Goal: Task Accomplishment & Management: Complete application form

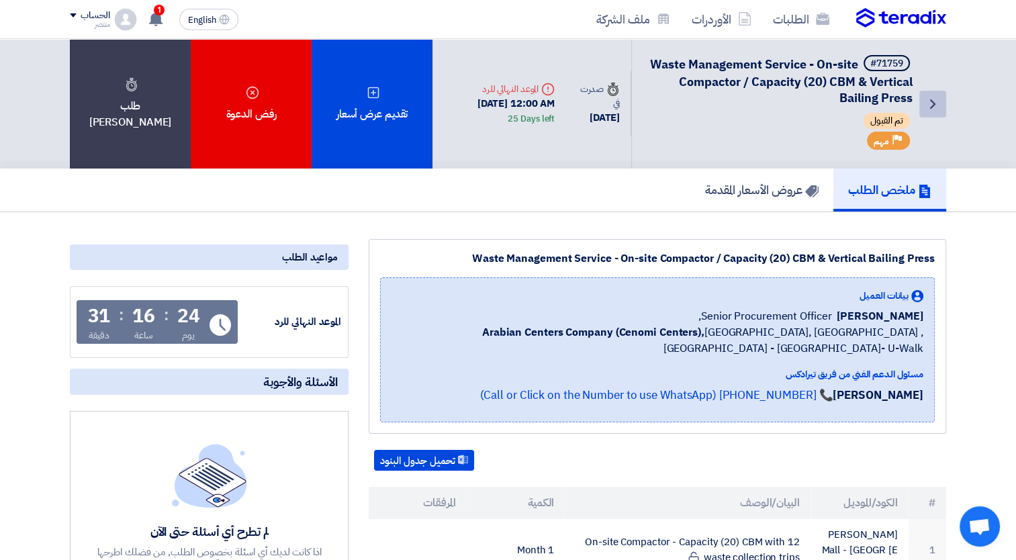
click at [938, 103] on icon "Back" at bounding box center [933, 104] width 16 height 16
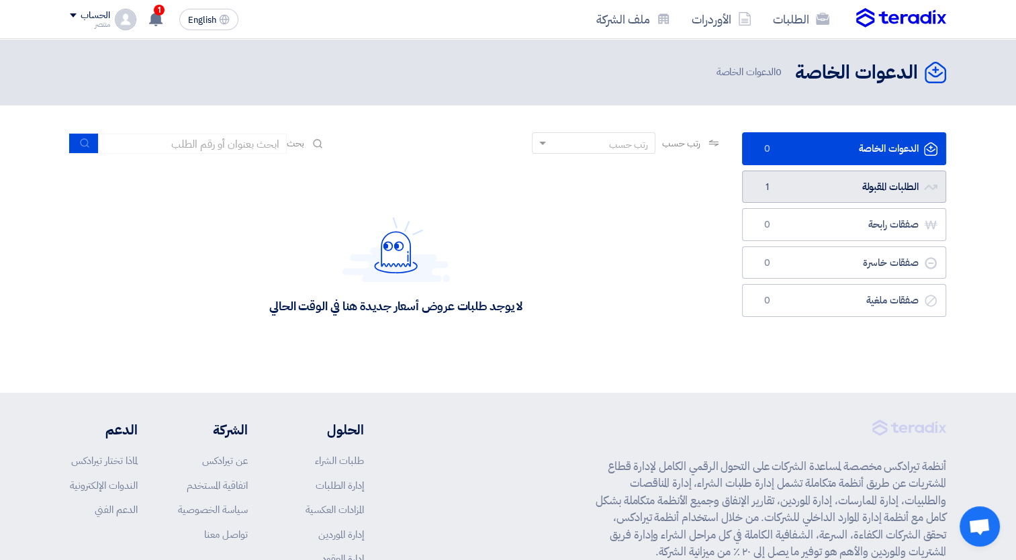
click at [878, 185] on link "الطلبات المقبولة الطلبات المقبولة 1" at bounding box center [844, 187] width 204 height 33
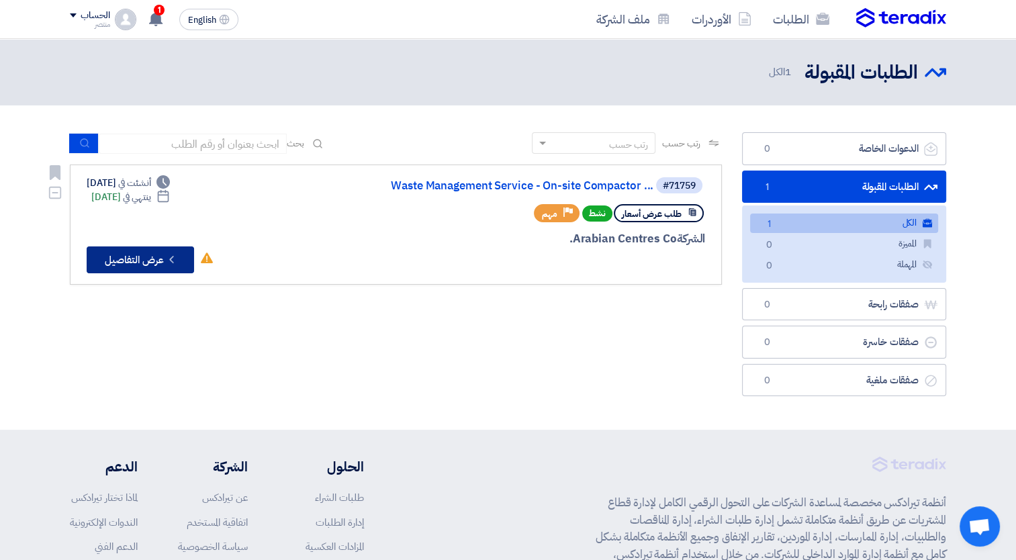
click at [121, 252] on button "Check details عرض التفاصيل" at bounding box center [140, 259] width 107 height 27
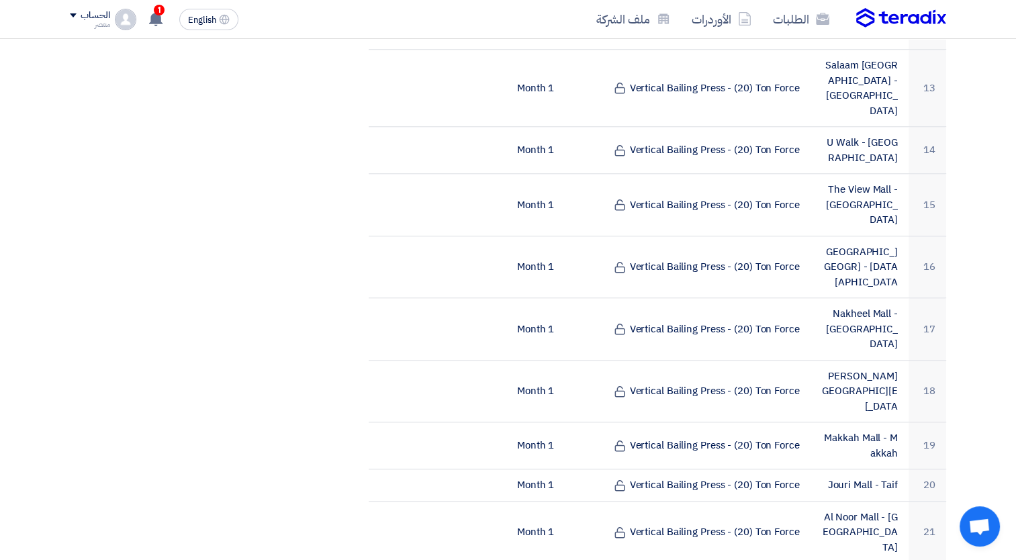
scroll to position [1177, 0]
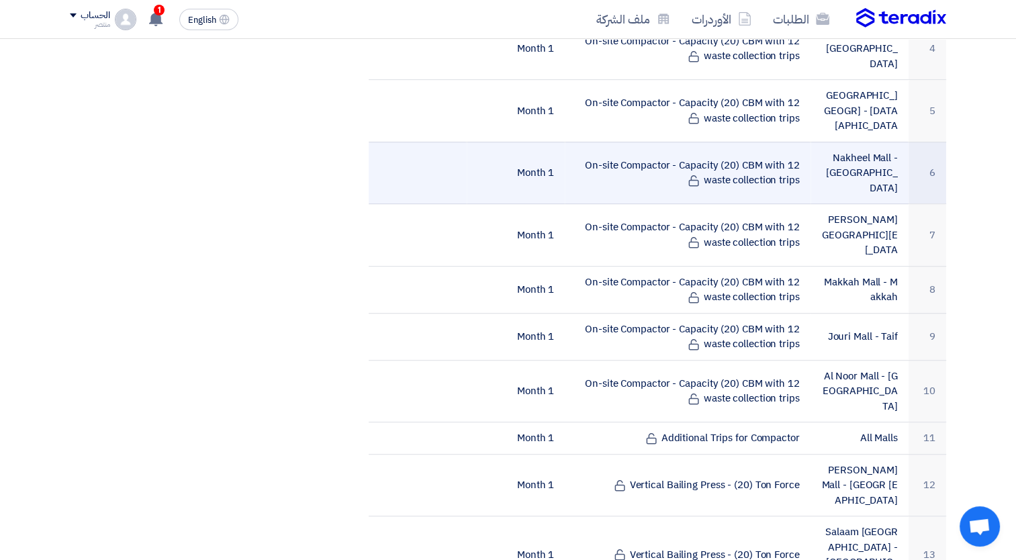
click at [643, 142] on td "On-site Compactor - Capacity (20) CBM with 12 waste collection trips" at bounding box center [687, 173] width 245 height 62
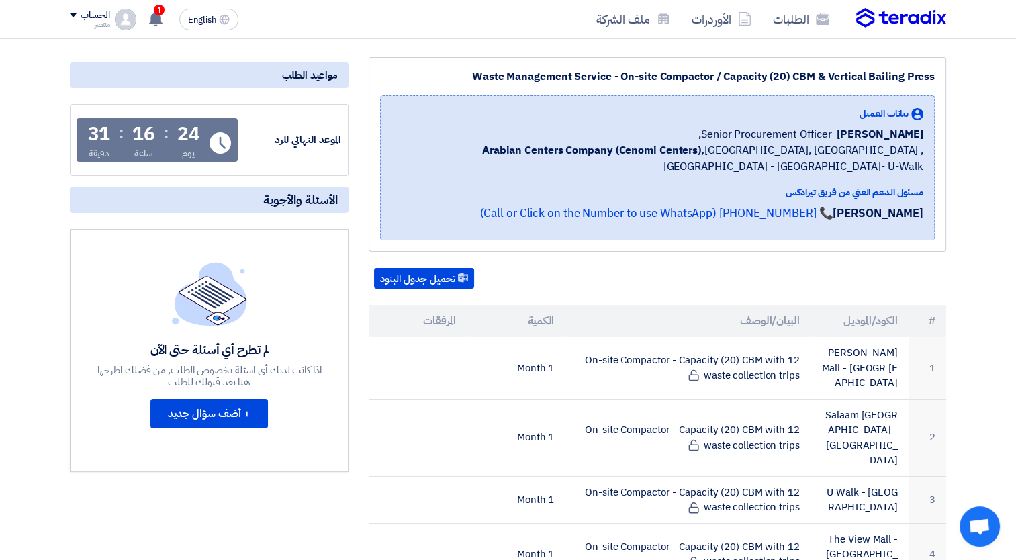
scroll to position [0, 0]
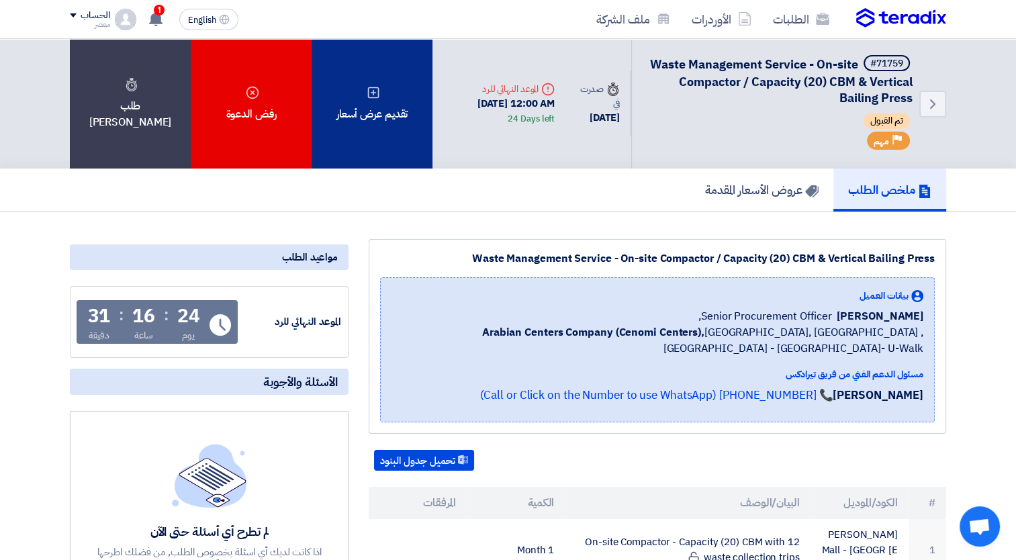
click at [394, 127] on div "تقديم عرض أسعار" at bounding box center [372, 104] width 121 height 130
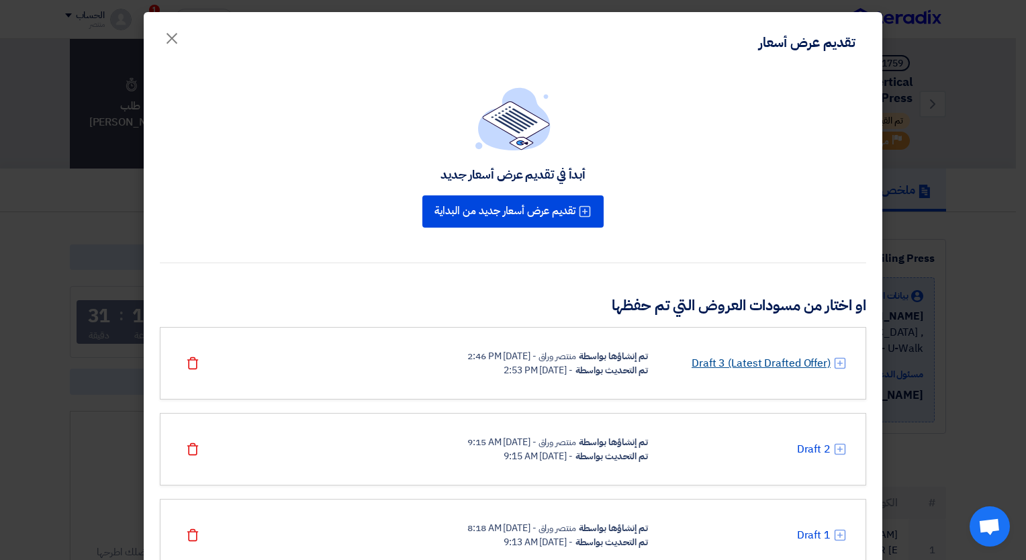
click at [771, 363] on link "Draft 3 (Latest Drafted Offer)" at bounding box center [761, 363] width 139 height 16
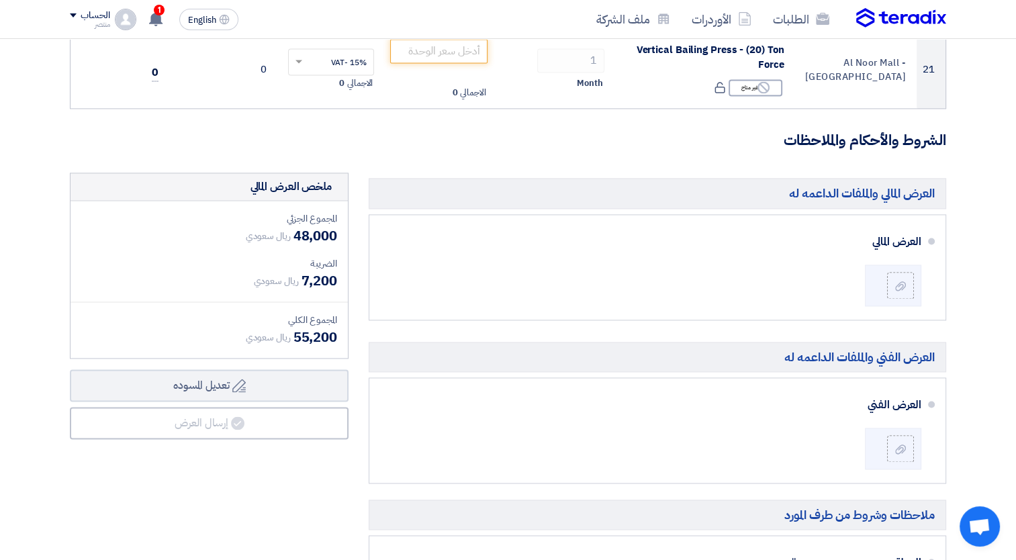
scroll to position [1891, 0]
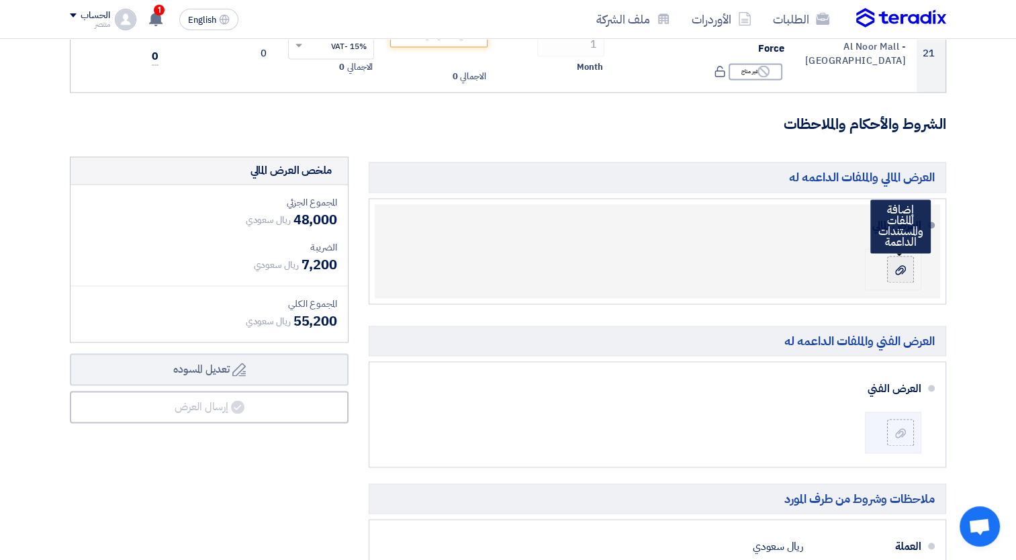
click at [897, 272] on label at bounding box center [900, 269] width 27 height 27
click at [0, 0] on input "file" at bounding box center [0, 0] width 0 height 0
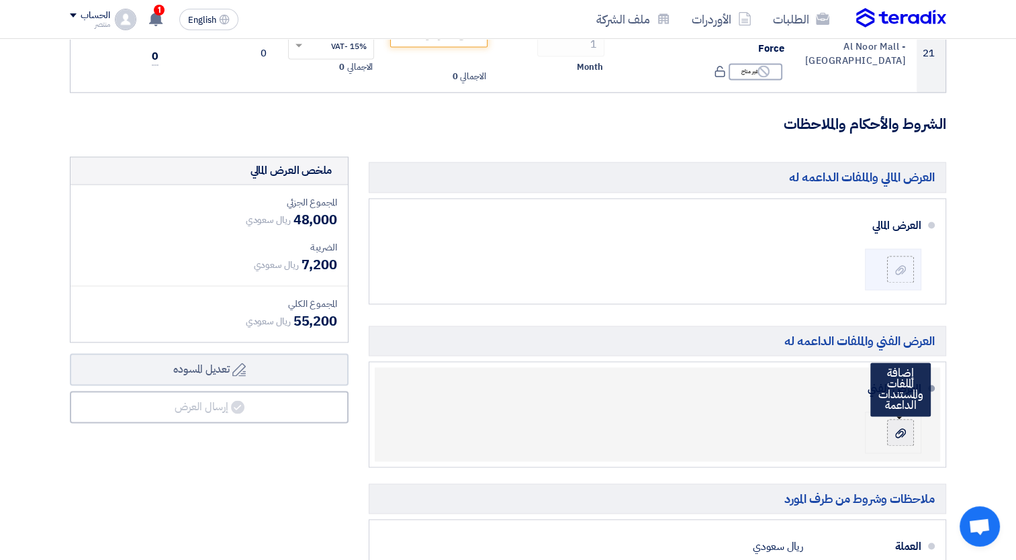
click at [899, 430] on icon at bounding box center [900, 433] width 11 height 11
click at [0, 0] on input "file" at bounding box center [0, 0] width 0 height 0
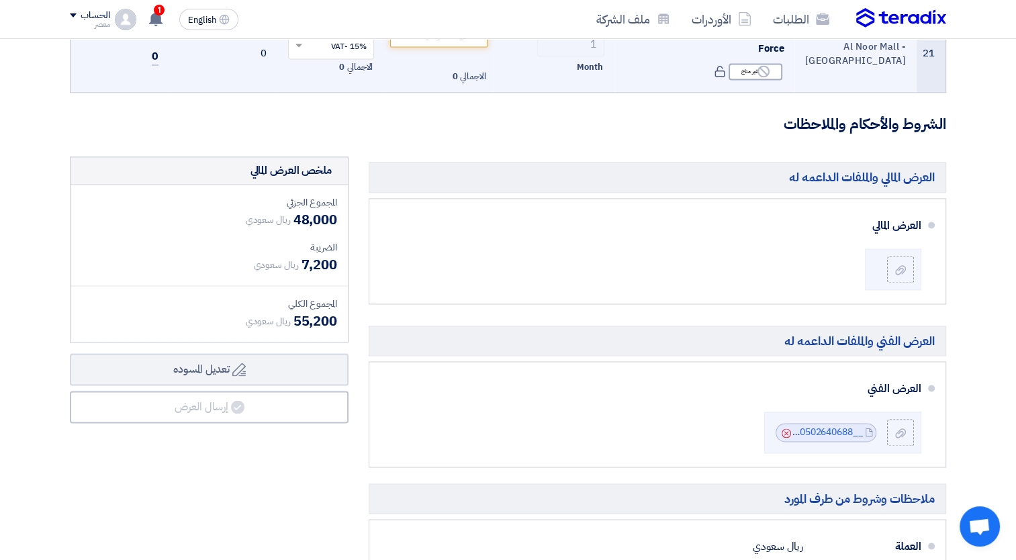
click at [154, 72] on td "0" at bounding box center [120, 53] width 99 height 78
